Goal: Task Accomplishment & Management: Complete application form

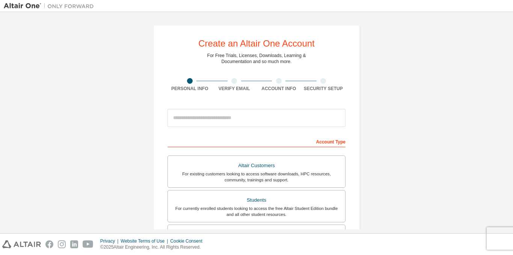
scroll to position [52, 0]
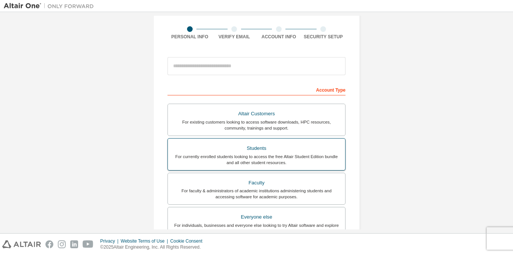
click at [269, 149] on div "Students" at bounding box center [256, 148] width 168 height 11
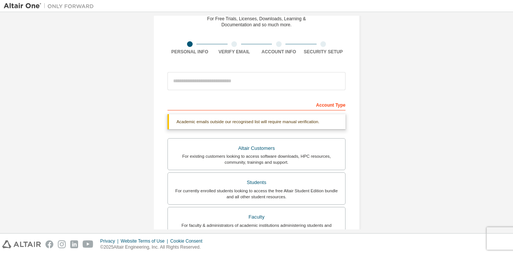
scroll to position [33, 0]
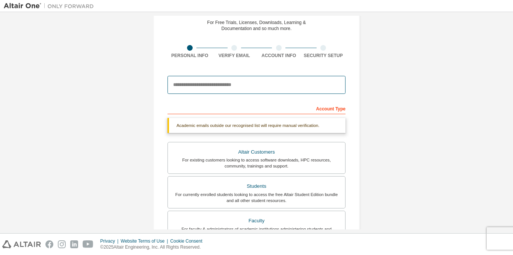
click at [278, 91] on input "email" at bounding box center [257, 85] width 178 height 18
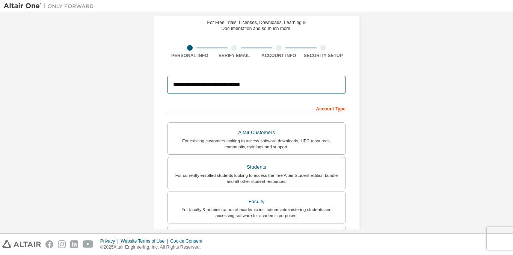
click at [257, 86] on input "**********" at bounding box center [257, 85] width 178 height 18
click at [251, 84] on input "**********" at bounding box center [257, 85] width 178 height 18
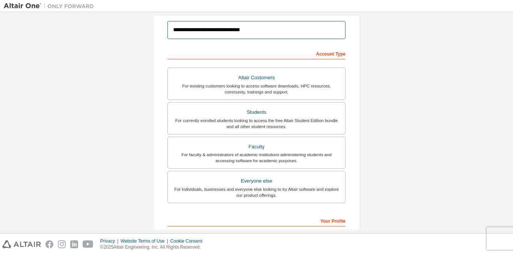
scroll to position [79, 0]
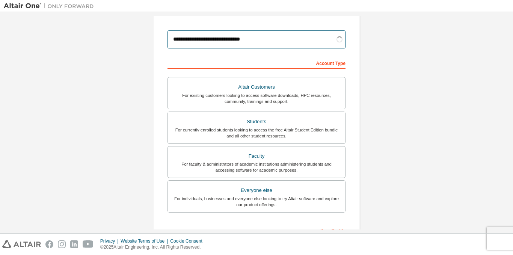
type input "**********"
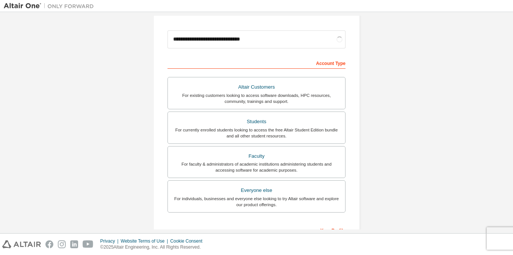
click at [218, 57] on div "Account Type" at bounding box center [257, 63] width 178 height 12
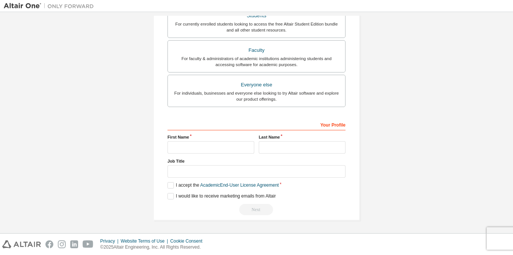
scroll to position [184, 0]
click at [234, 147] on input "text" at bounding box center [211, 147] width 87 height 12
click at [233, 149] on input "text" at bounding box center [211, 147] width 87 height 12
type input "*******"
click at [336, 142] on input "text" at bounding box center [302, 147] width 87 height 12
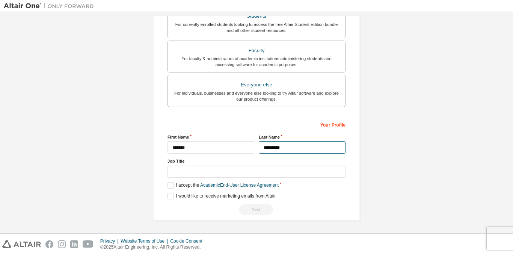
type input "*********"
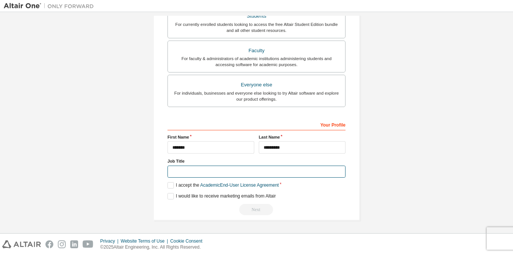
click at [280, 174] on input "text" at bounding box center [257, 172] width 178 height 12
type input "*******"
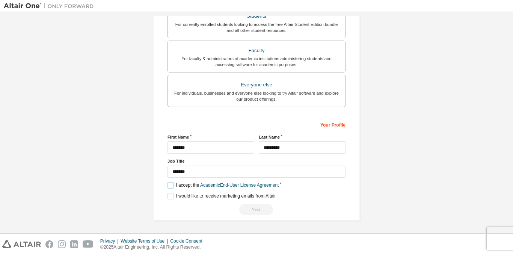
click at [170, 186] on label "I accept the Academic End-User License Agreement" at bounding box center [223, 185] width 111 height 6
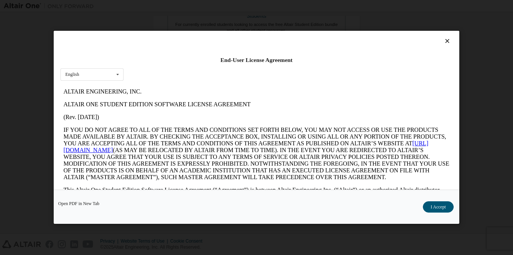
scroll to position [0, 0]
click at [434, 209] on button "I Accept" at bounding box center [438, 207] width 31 height 11
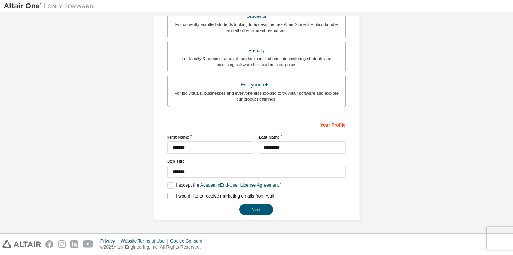
click at [169, 197] on label "I would like to receive marketing emails from Altair" at bounding box center [222, 196] width 108 height 6
click at [245, 214] on button "Next" at bounding box center [256, 209] width 34 height 11
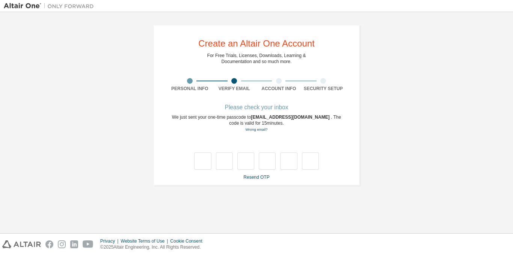
type input "*"
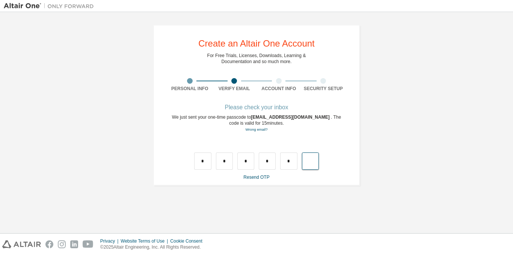
type input "*"
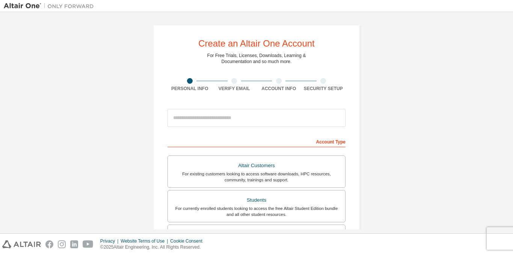
scroll to position [86, 0]
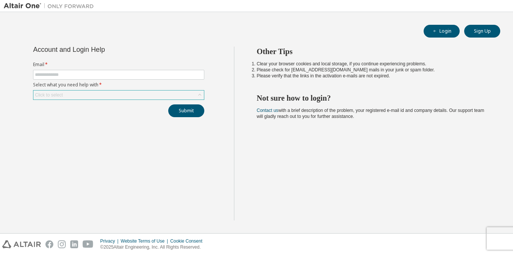
click at [155, 91] on div "Click to select" at bounding box center [118, 95] width 171 height 9
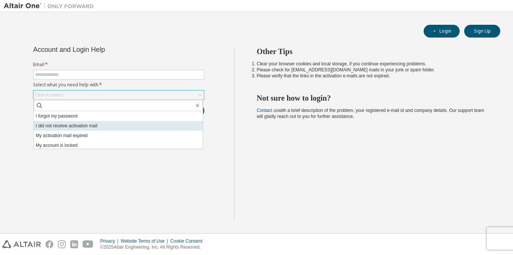
scroll to position [21, 0]
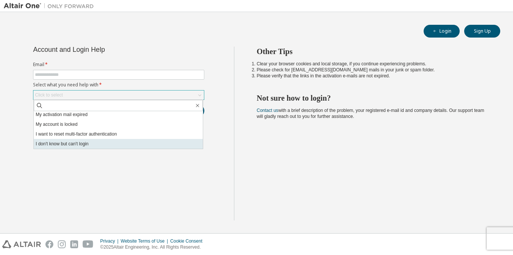
click at [106, 141] on li "I don't know but can't login" at bounding box center [118, 144] width 169 height 10
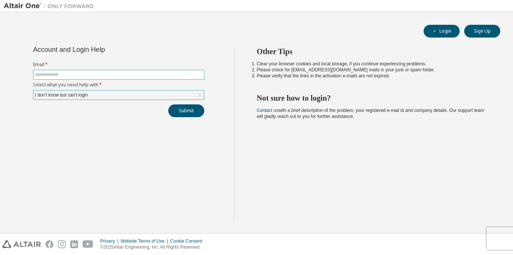
click at [118, 77] on input "text" at bounding box center [119, 75] width 168 height 6
type input "**********"
click at [185, 113] on button "Submit" at bounding box center [186, 110] width 36 height 13
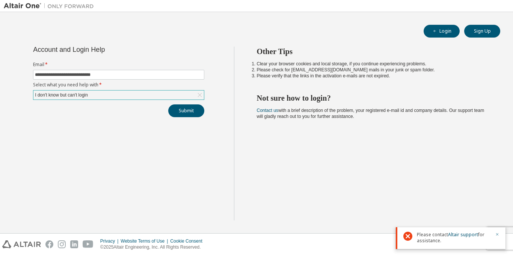
click at [496, 234] on icon "button" at bounding box center [497, 234] width 5 height 5
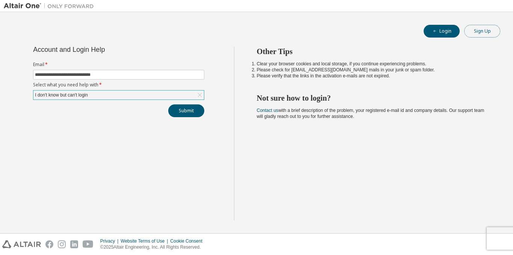
click at [471, 32] on button "Sign Up" at bounding box center [482, 31] width 36 height 13
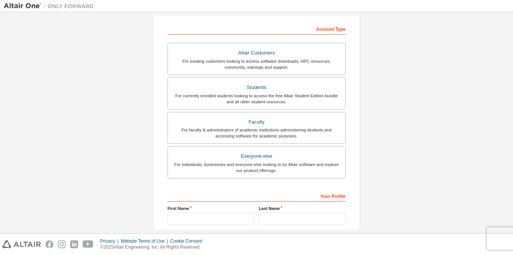
scroll to position [115, 0]
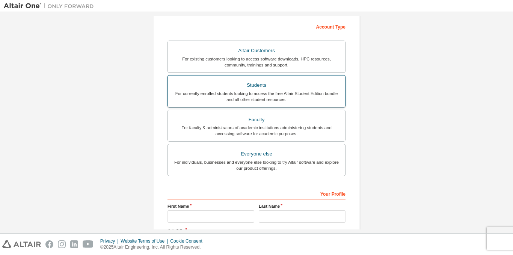
click at [295, 97] on div "For currently enrolled students looking to access the free Altair Student Editi…" at bounding box center [256, 97] width 168 height 12
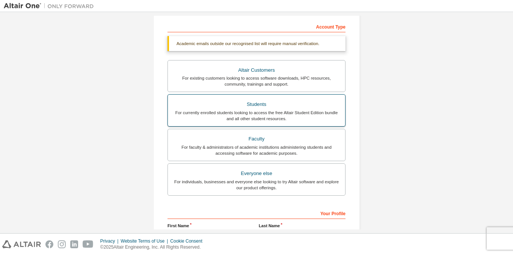
scroll to position [26, 0]
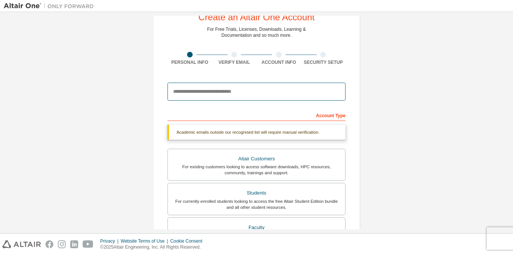
click at [275, 94] on input "email" at bounding box center [257, 92] width 178 height 18
type input "**********"
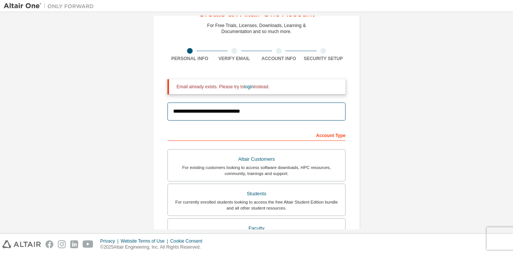
scroll to position [0, 0]
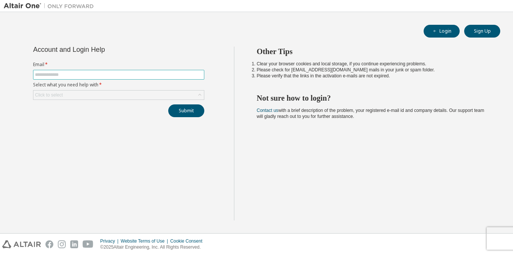
click at [168, 77] on input "text" at bounding box center [119, 75] width 168 height 6
type input "**********"
click at [135, 93] on div "Click to select" at bounding box center [118, 95] width 171 height 9
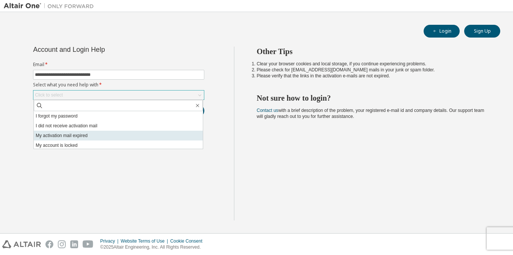
scroll to position [21, 0]
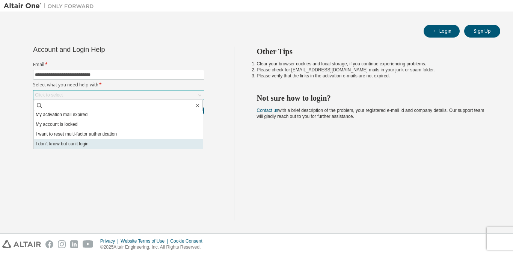
click at [86, 142] on li "I don't know but can't login" at bounding box center [118, 144] width 169 height 10
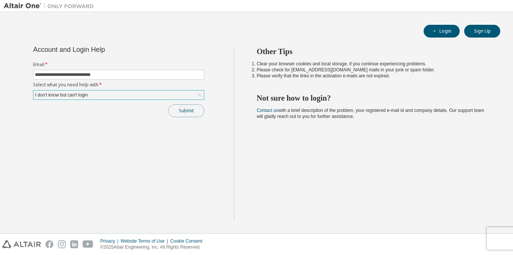
click at [177, 111] on button "Submit" at bounding box center [186, 110] width 36 height 13
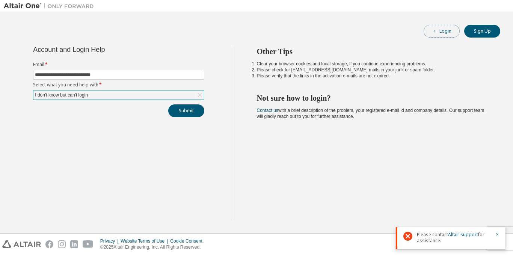
click at [431, 32] on button "Login" at bounding box center [442, 31] width 36 height 13
